Goal: Obtain resource: Download file/media

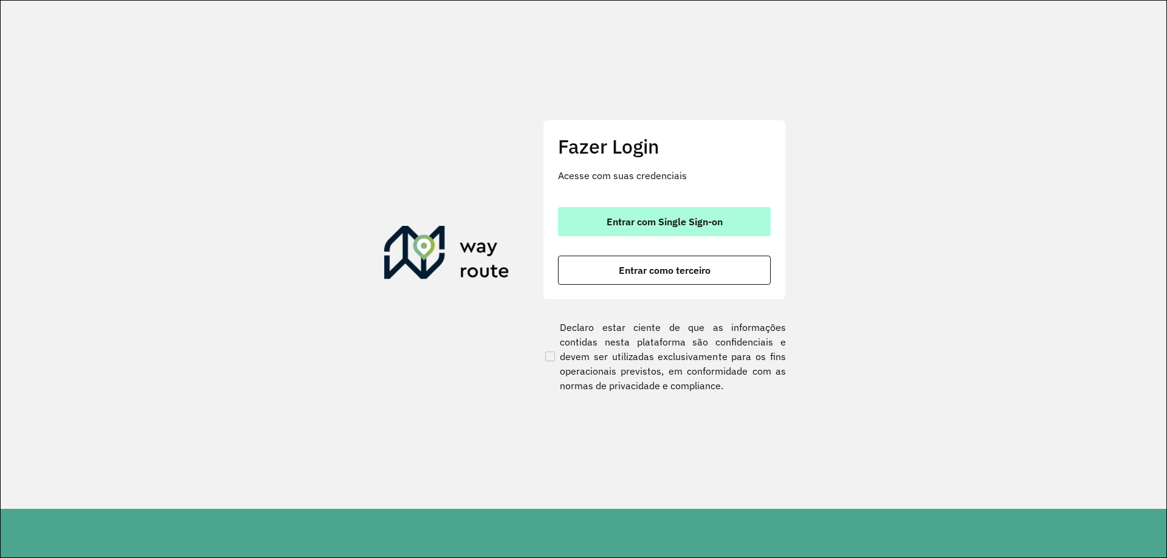
click at [623, 223] on span "Entrar com Single Sign-on" at bounding box center [664, 222] width 116 height 10
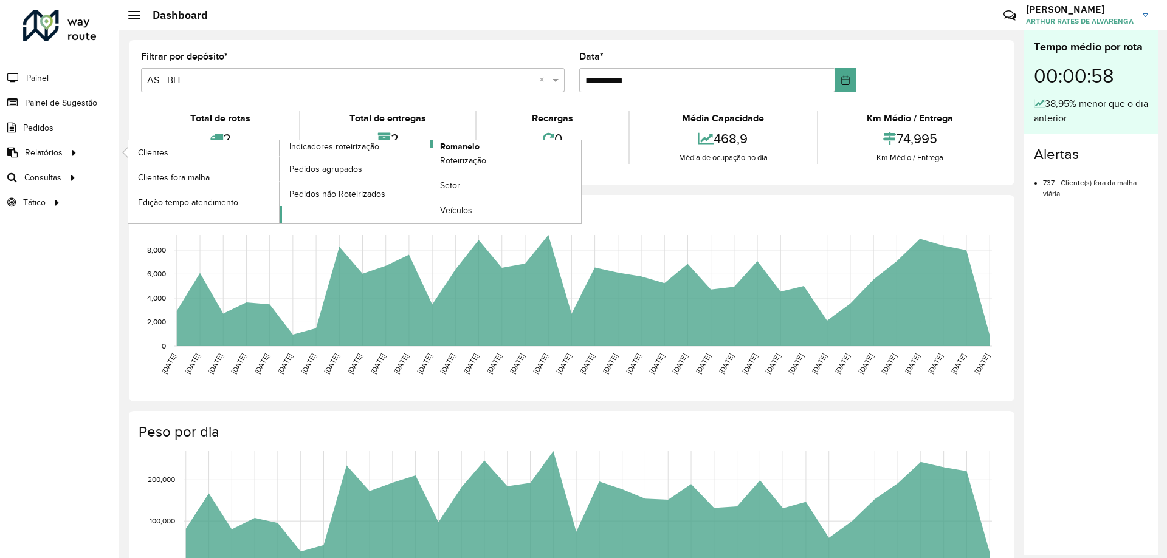
click at [463, 146] on span "Romaneio" at bounding box center [459, 146] width 39 height 13
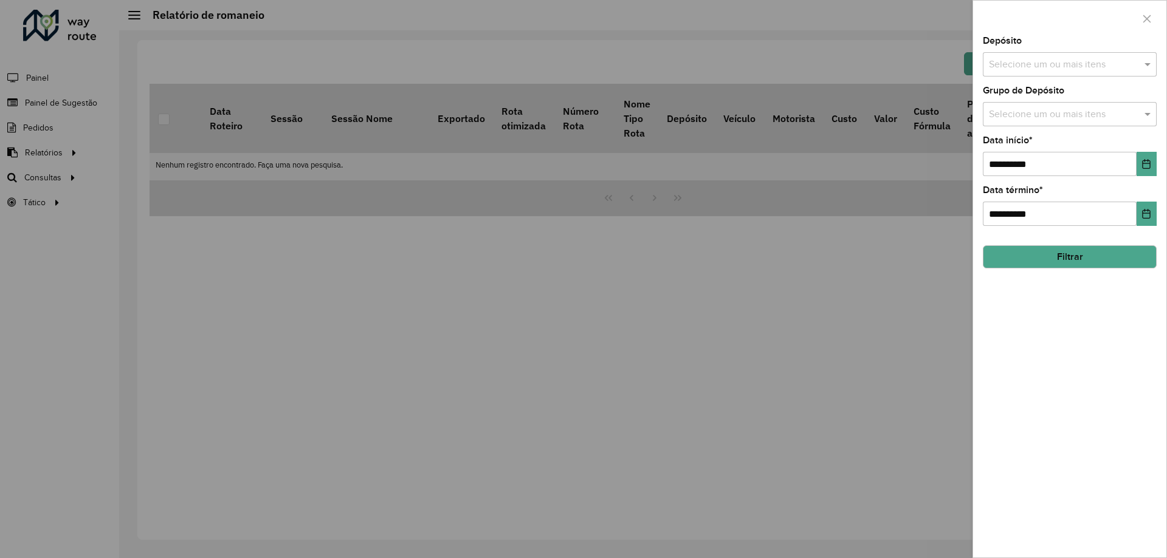
click at [1041, 58] on input "text" at bounding box center [1064, 65] width 156 height 15
click at [1004, 147] on div "CDD [GEOGRAPHIC_DATA]" at bounding box center [1069, 145] width 173 height 21
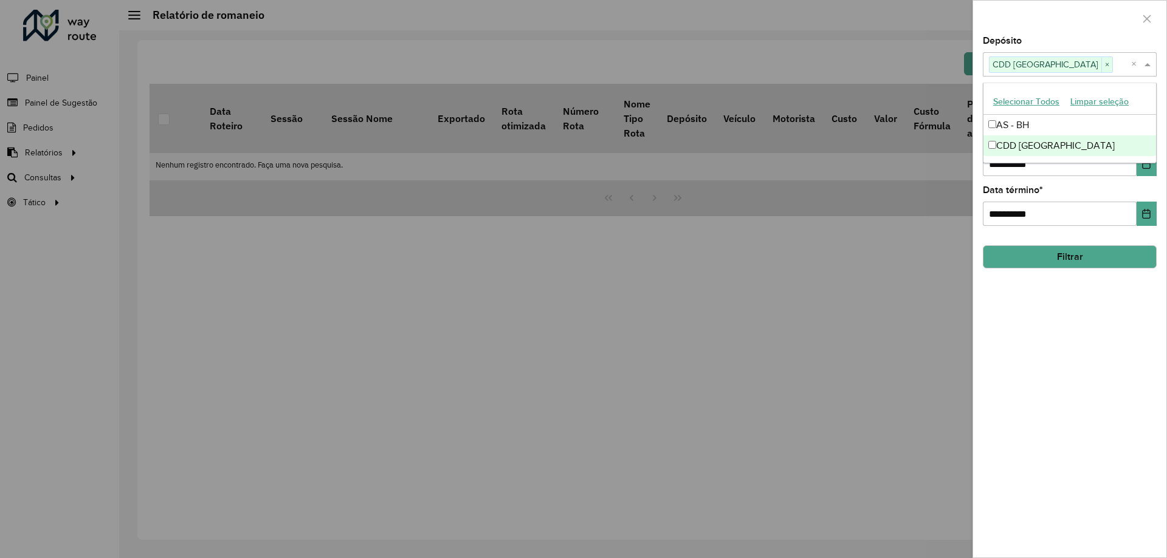
click at [1045, 287] on div "**********" at bounding box center [1069, 296] width 193 height 521
click at [1052, 266] on button "Filtrar" at bounding box center [1070, 256] width 174 height 23
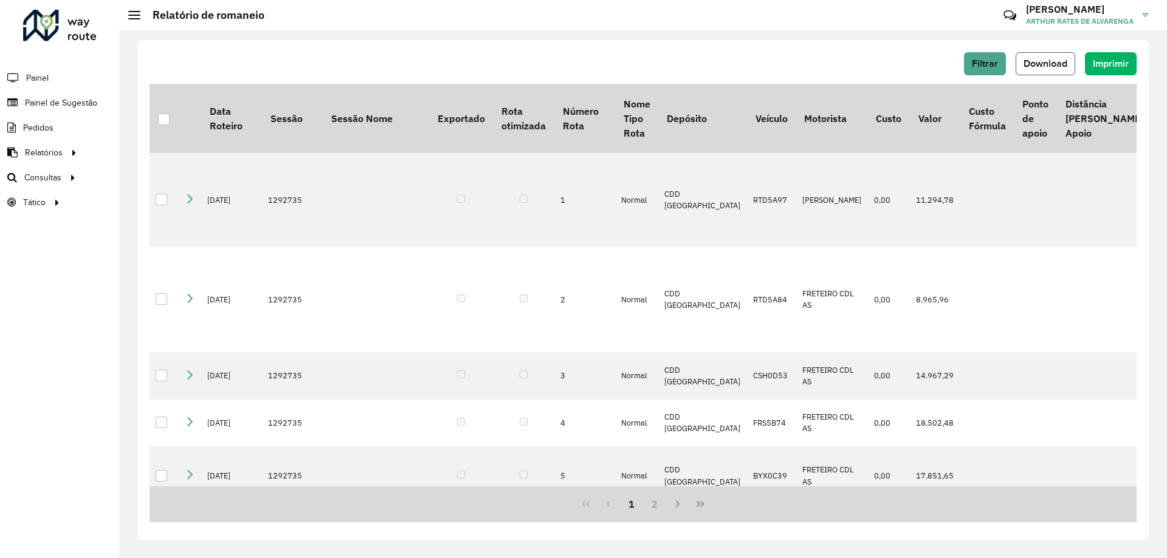
click at [1027, 54] on button "Download" at bounding box center [1045, 63] width 60 height 23
